Goal: Navigation & Orientation: Find specific page/section

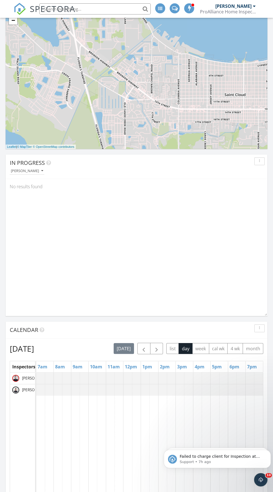
scroll to position [254, 0]
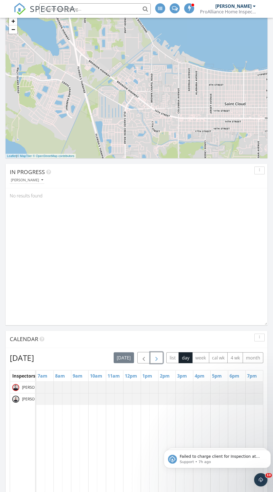
click at [158, 358] on span "button" at bounding box center [156, 358] width 7 height 7
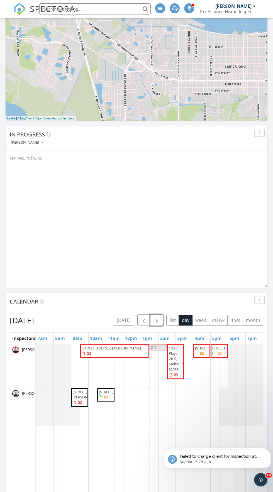
scroll to position [293, 0]
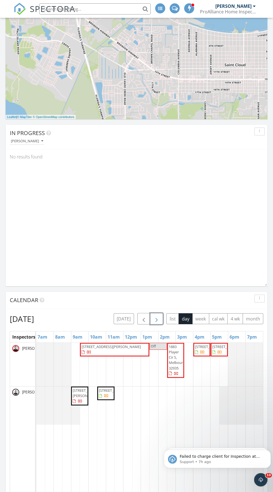
click at [157, 322] on span "button" at bounding box center [156, 319] width 7 height 7
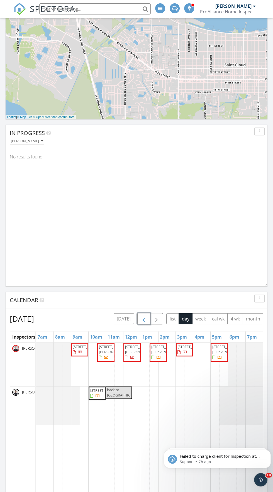
click at [145, 319] on span "button" at bounding box center [143, 319] width 7 height 7
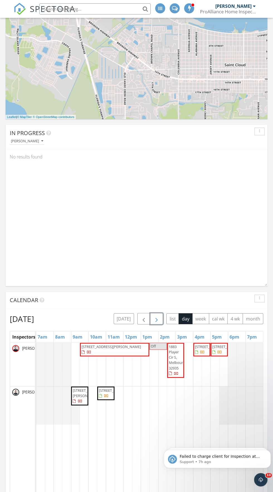
click at [157, 319] on span "button" at bounding box center [156, 319] width 7 height 7
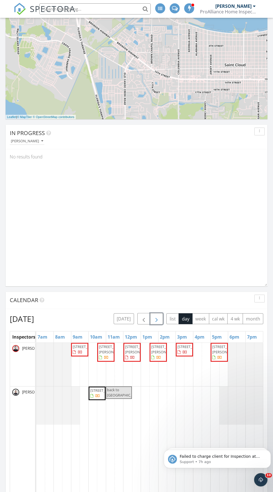
click at [160, 318] on span "button" at bounding box center [156, 319] width 7 height 7
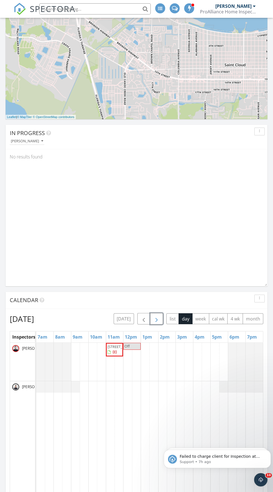
click at [158, 318] on span "button" at bounding box center [156, 319] width 7 height 7
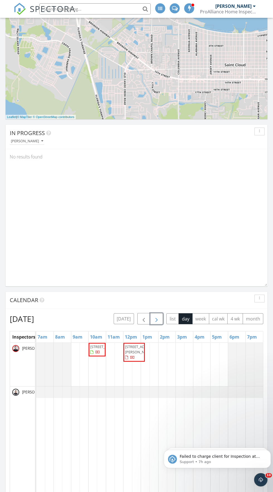
click at [157, 319] on span "button" at bounding box center [156, 319] width 7 height 7
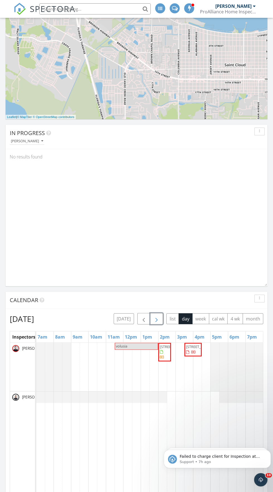
click at [157, 319] on span "button" at bounding box center [156, 319] width 7 height 7
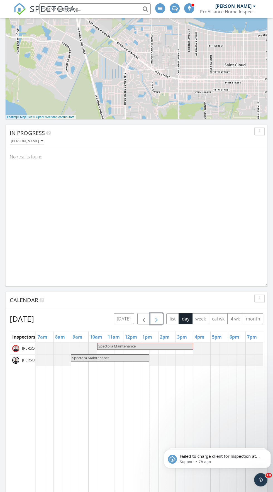
click at [158, 319] on span "button" at bounding box center [156, 319] width 7 height 7
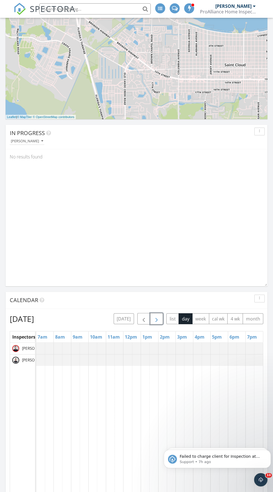
click at [159, 318] on span "button" at bounding box center [156, 319] width 7 height 7
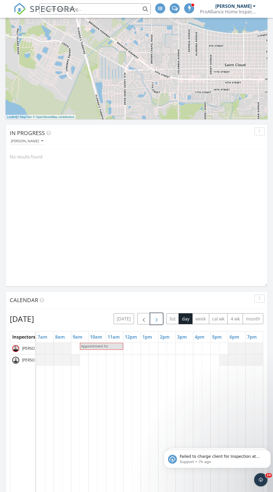
click at [160, 318] on span "button" at bounding box center [156, 319] width 7 height 7
click at [129, 317] on button "[DATE]" at bounding box center [124, 318] width 20 height 11
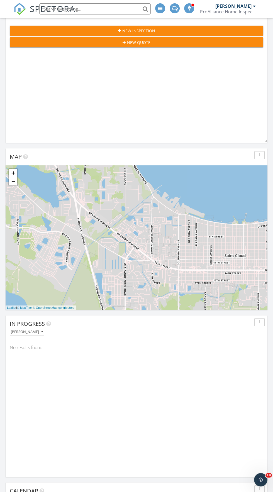
scroll to position [0, 0]
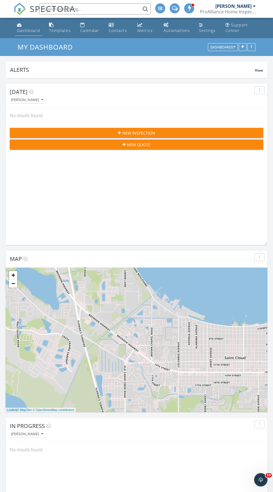
click at [19, 25] on div "Dashboard" at bounding box center [19, 25] width 5 height 4
